Goal: Transaction & Acquisition: Purchase product/service

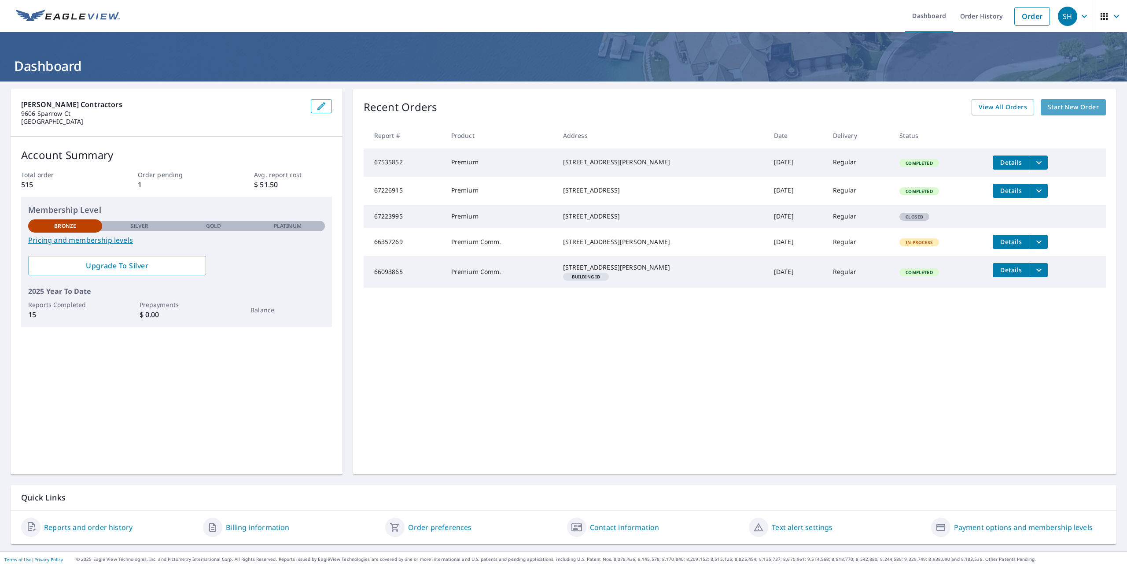
click at [1051, 109] on span "Start New Order" at bounding box center [1073, 107] width 51 height 11
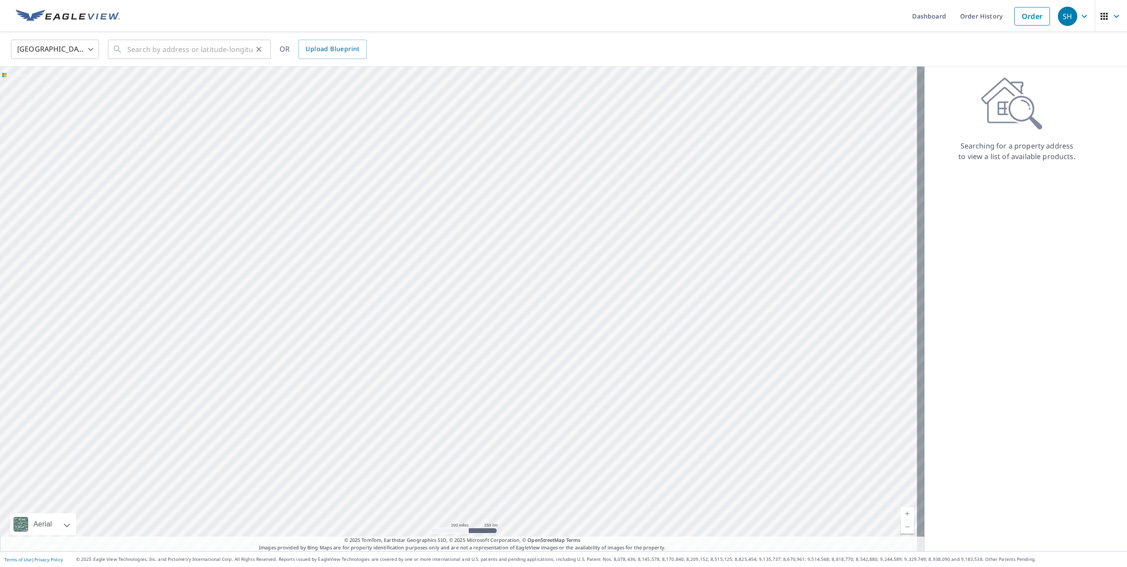
click at [127, 48] on div "​" at bounding box center [189, 49] width 163 height 19
click at [208, 74] on span "[STREET_ADDRESS]" at bounding box center [194, 75] width 138 height 11
type input "[STREET_ADDRESS]"
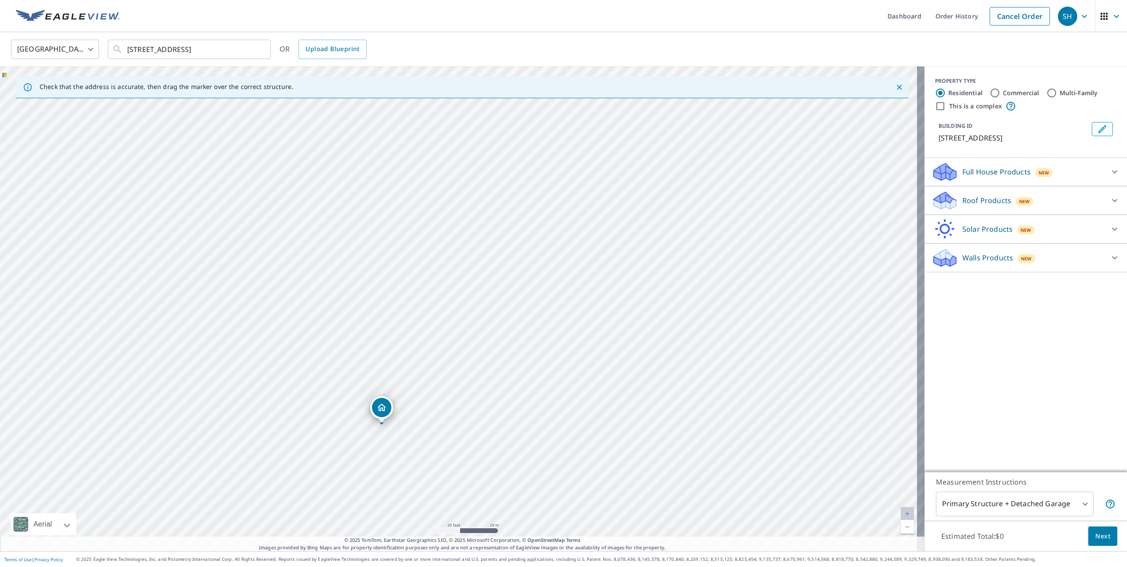
click at [1081, 193] on div "Roof Products New" at bounding box center [1018, 200] width 173 height 21
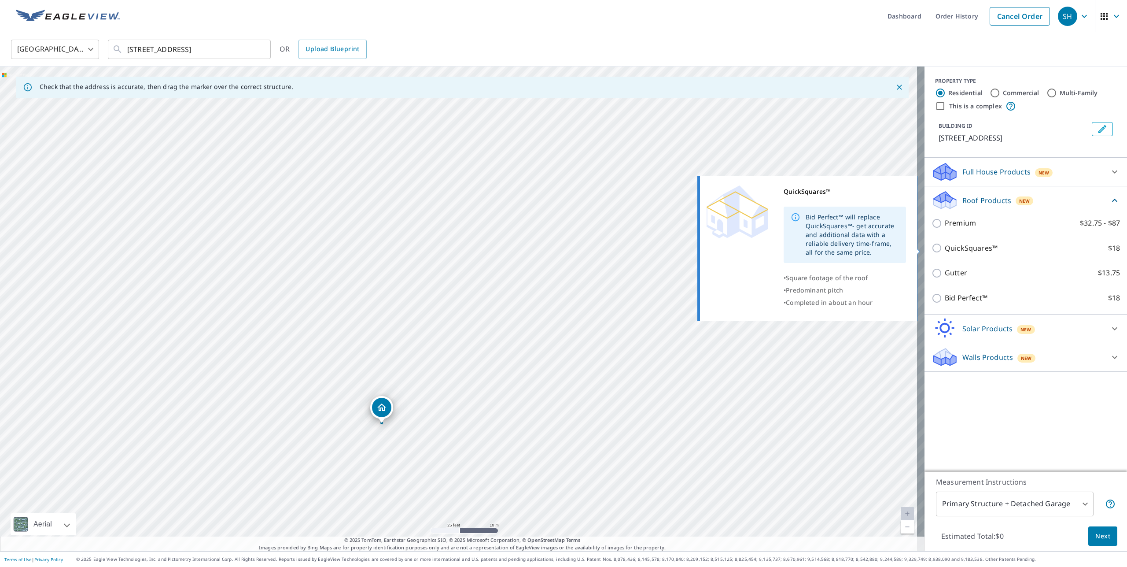
click at [954, 250] on p "QuickSquares™" at bounding box center [971, 248] width 53 height 11
click at [945, 250] on input "QuickSquares™ $18" at bounding box center [938, 248] width 13 height 11
checkbox input "true"
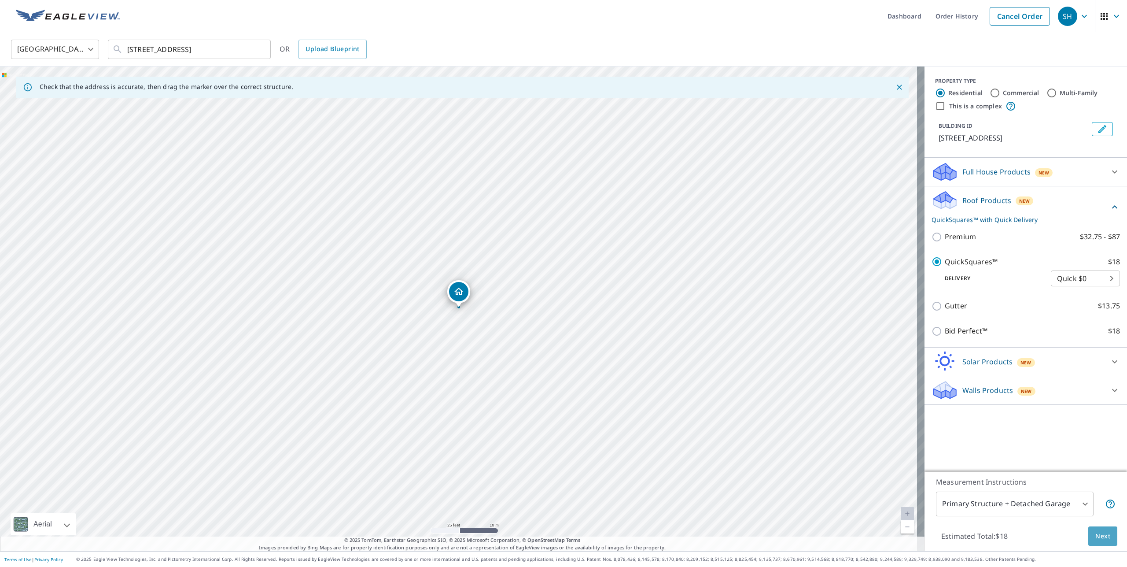
click at [1088, 535] on button "Next" at bounding box center [1102, 536] width 29 height 20
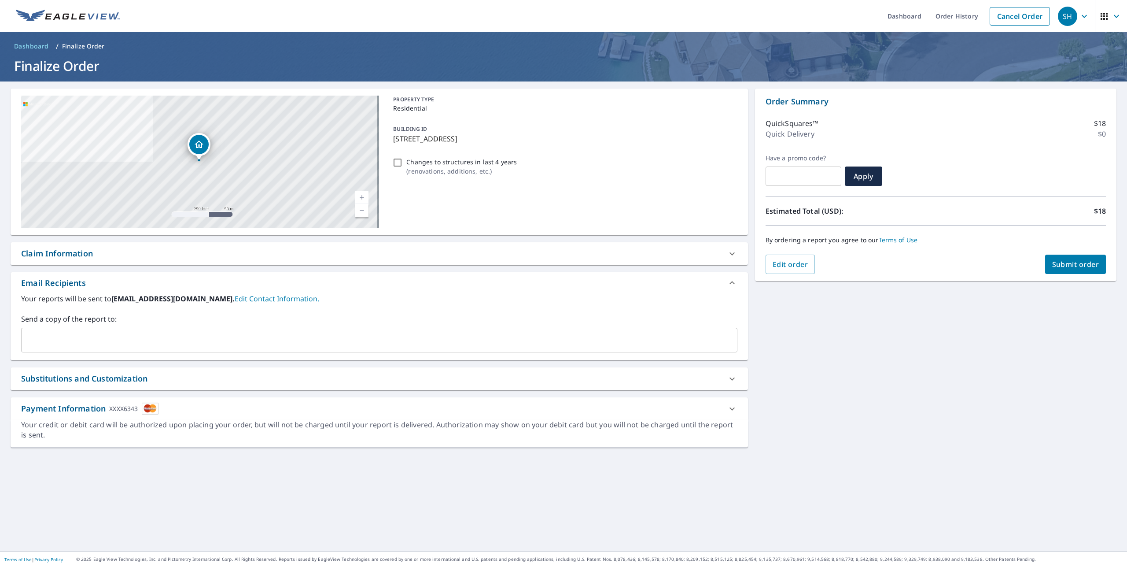
click at [1059, 261] on span "Submit order" at bounding box center [1075, 264] width 47 height 10
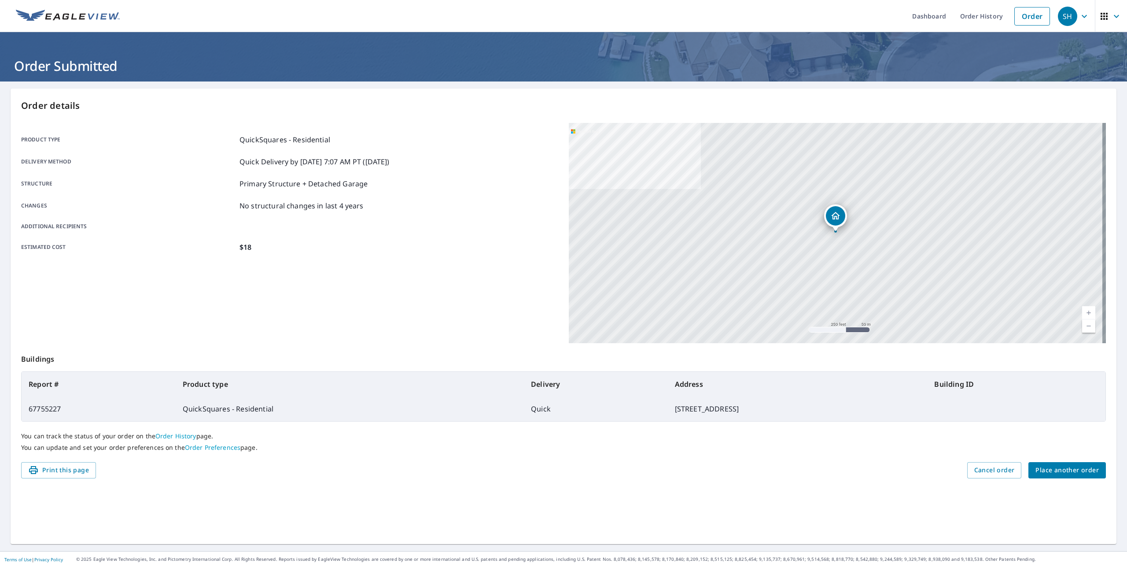
click at [1113, 14] on icon "button" at bounding box center [1116, 16] width 11 height 11
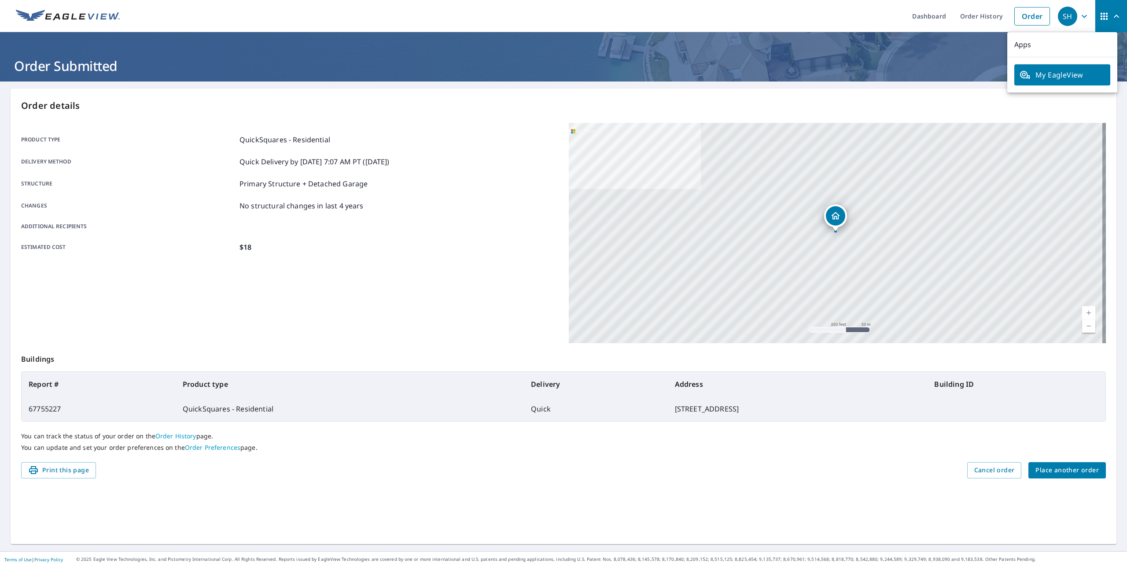
click at [1079, 13] on icon "button" at bounding box center [1084, 16] width 11 height 11
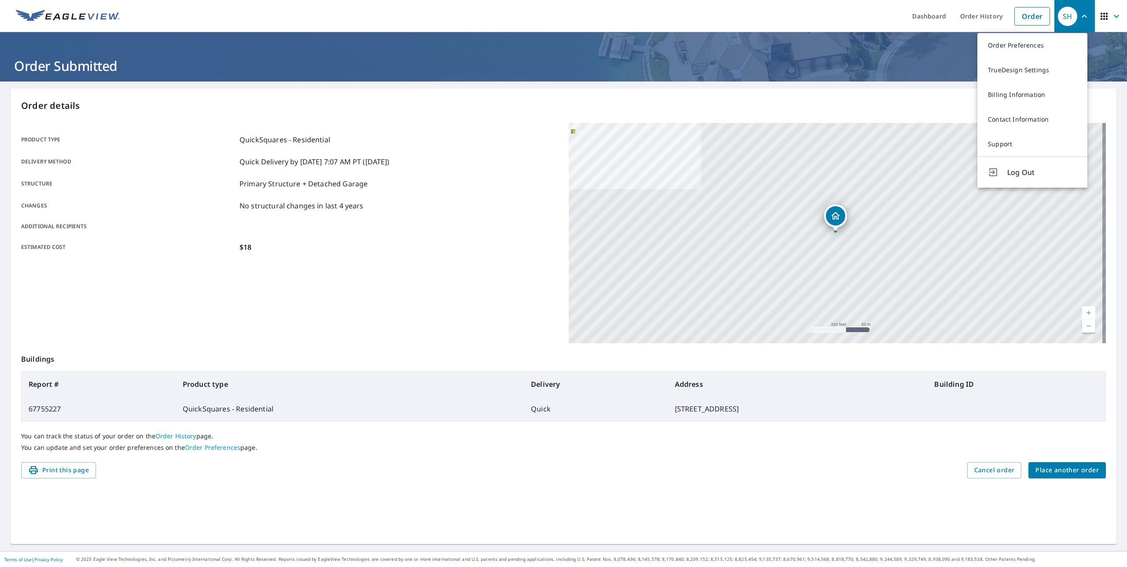
click at [789, 12] on ul "Dashboard Order History Order" at bounding box center [589, 16] width 929 height 32
